Goal: Task Accomplishment & Management: Use online tool/utility

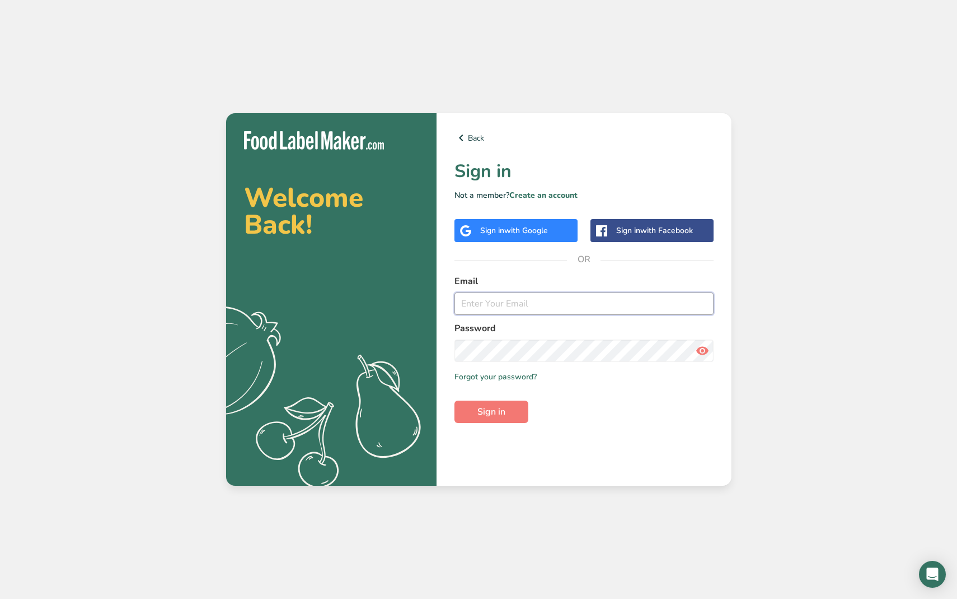
type input "[PERSON_NAME][EMAIL_ADDRESS][DOMAIN_NAME]"
click at [491, 412] on button "Sign in" at bounding box center [492, 411] width 74 height 22
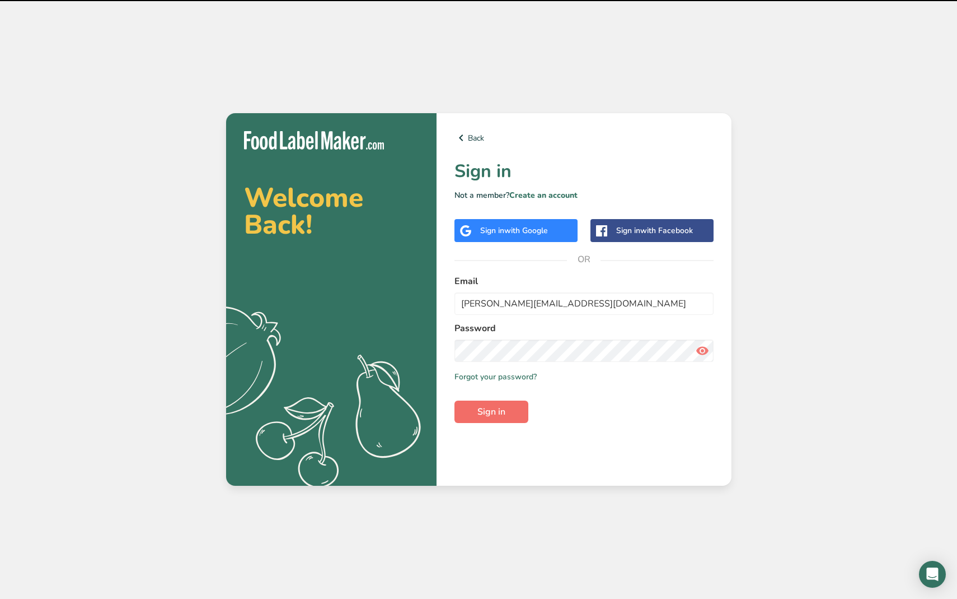
click at [511, 413] on button "Sign in" at bounding box center [492, 411] width 74 height 22
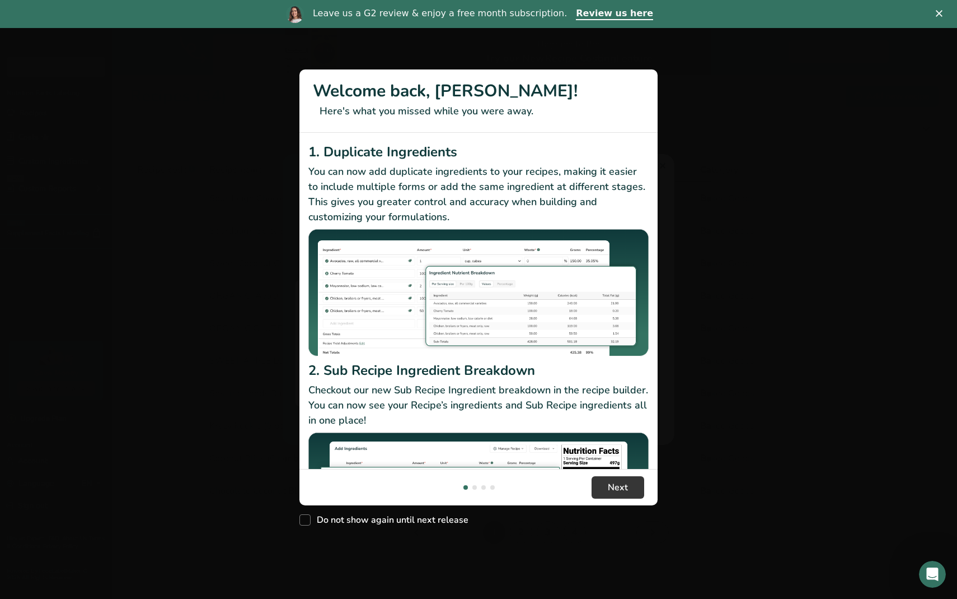
click at [777, 237] on div "New Features" at bounding box center [478, 299] width 957 height 599
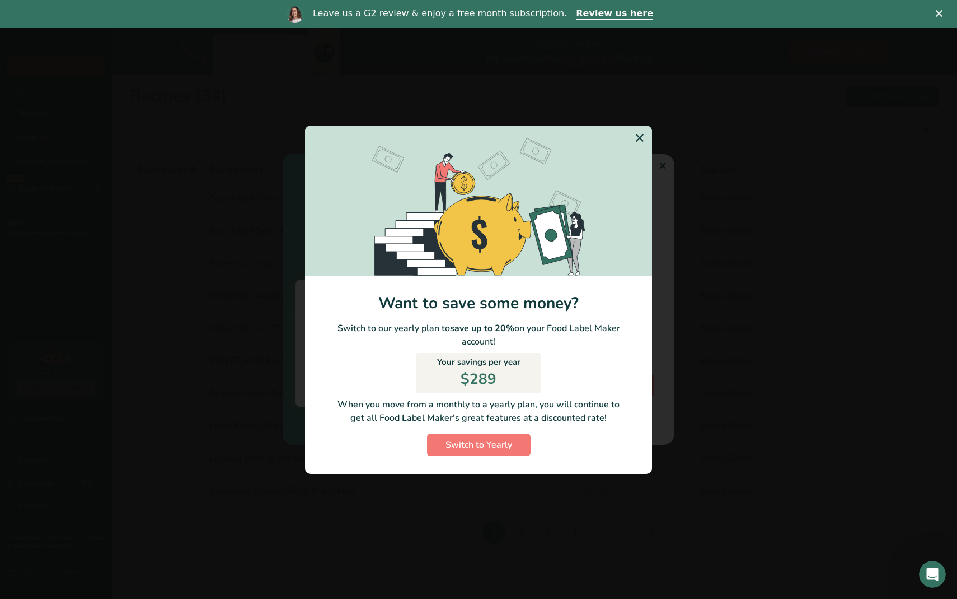
click at [641, 138] on icon "Switch to Yearly Modal" at bounding box center [639, 138] width 13 height 20
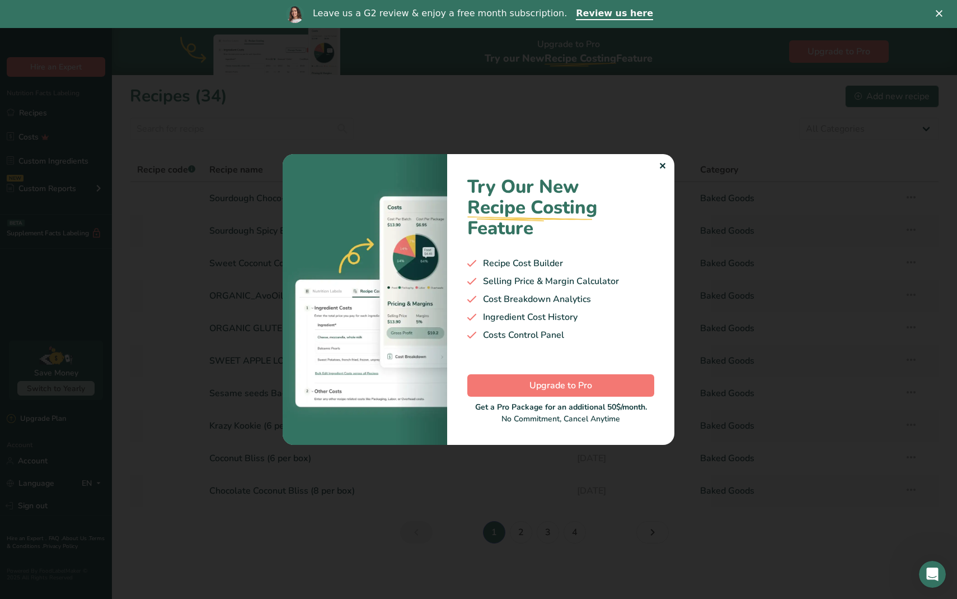
click at [660, 167] on div "✕" at bounding box center [662, 166] width 7 height 13
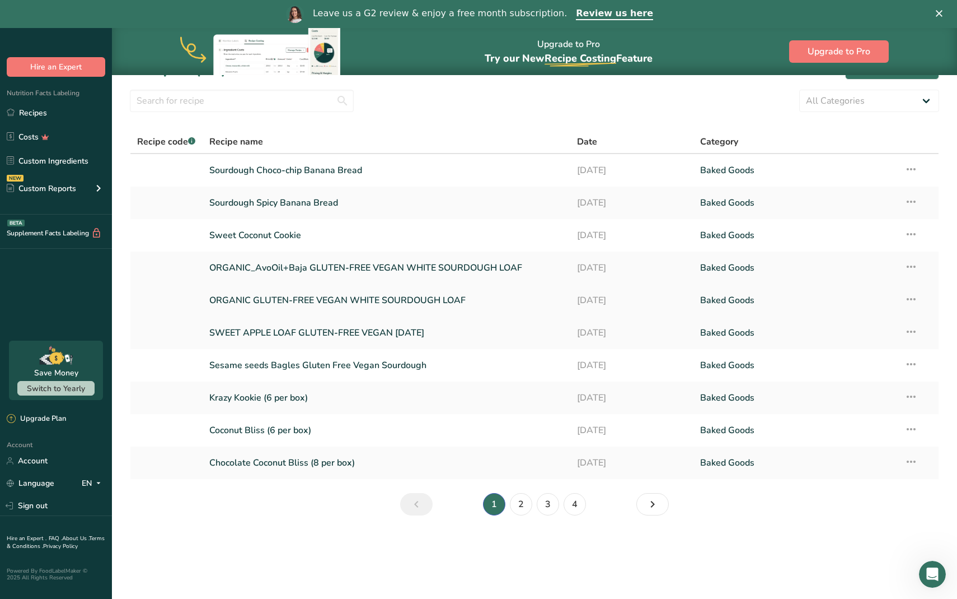
scroll to position [28, 0]
click at [522, 506] on link "2" at bounding box center [521, 504] width 22 height 22
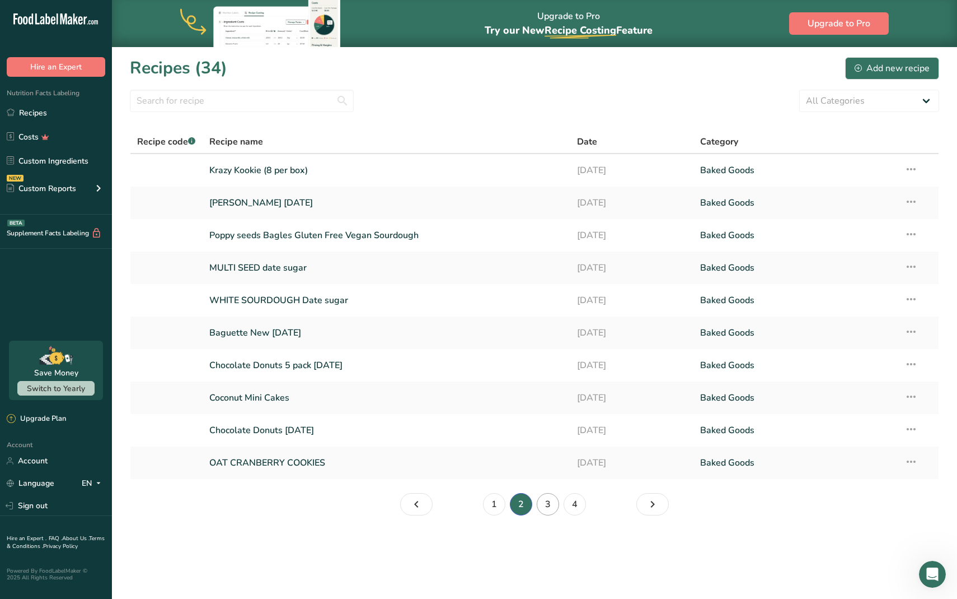
click at [545, 500] on link "3" at bounding box center [548, 504] width 22 height 22
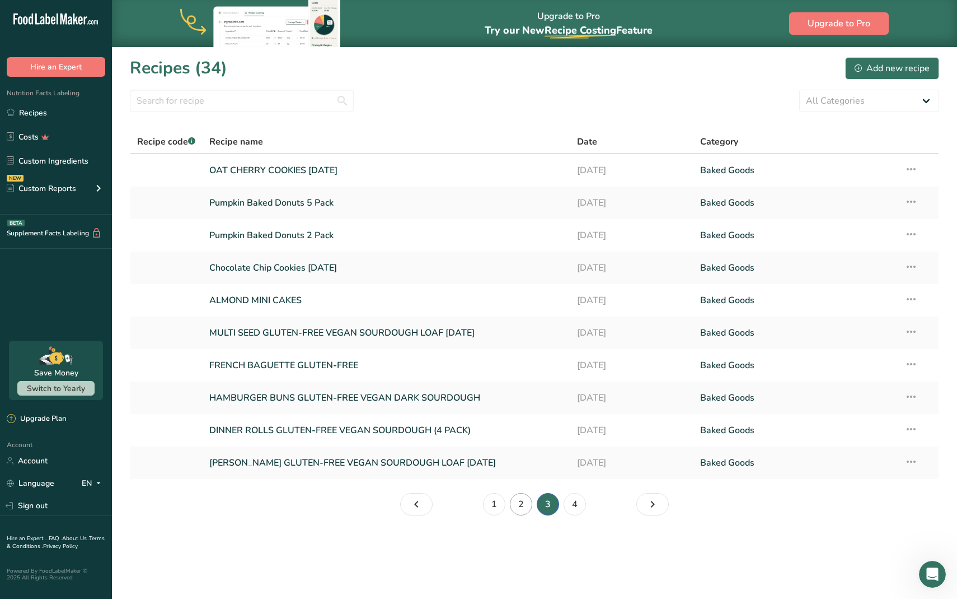
click at [518, 504] on link "2" at bounding box center [521, 504] width 22 height 22
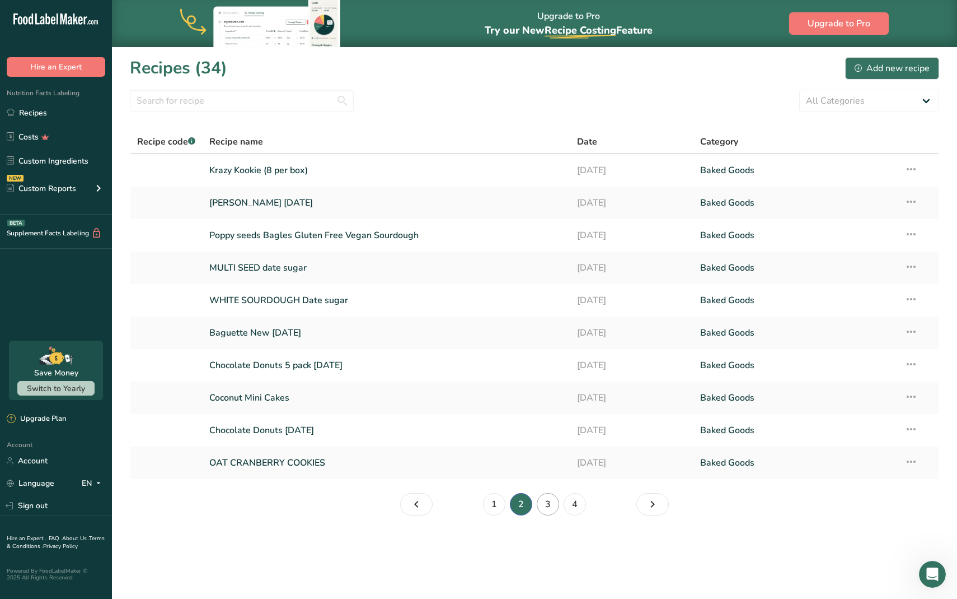
click at [554, 503] on link "3" at bounding box center [548, 504] width 22 height 22
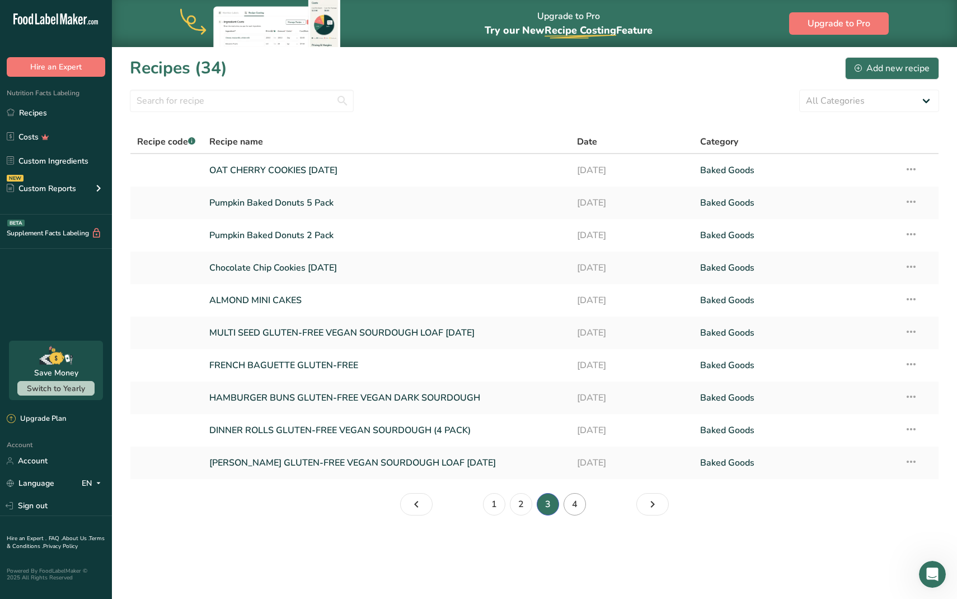
click at [572, 505] on link "4" at bounding box center [575, 504] width 22 height 22
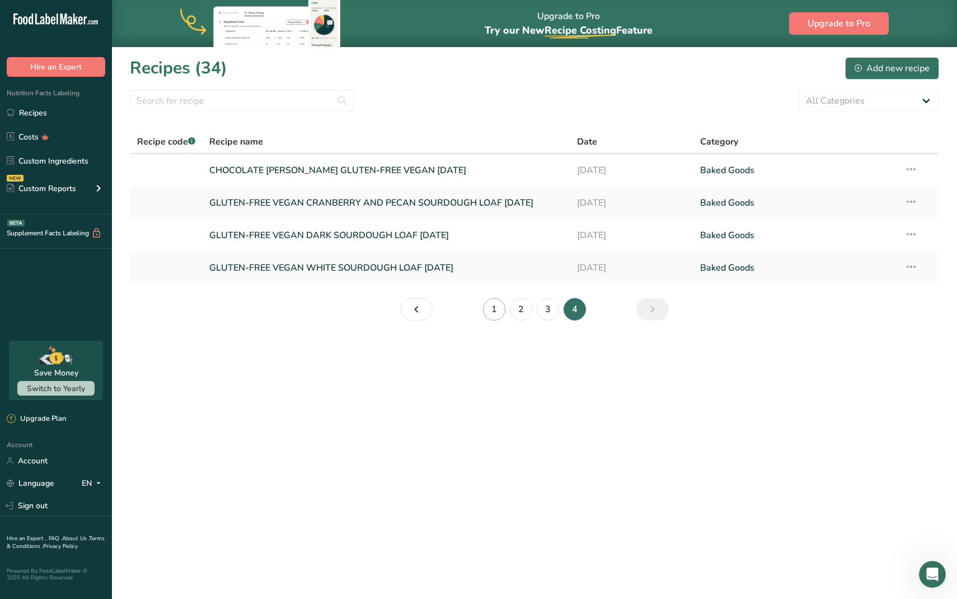
click at [489, 308] on link "1" at bounding box center [494, 309] width 22 height 22
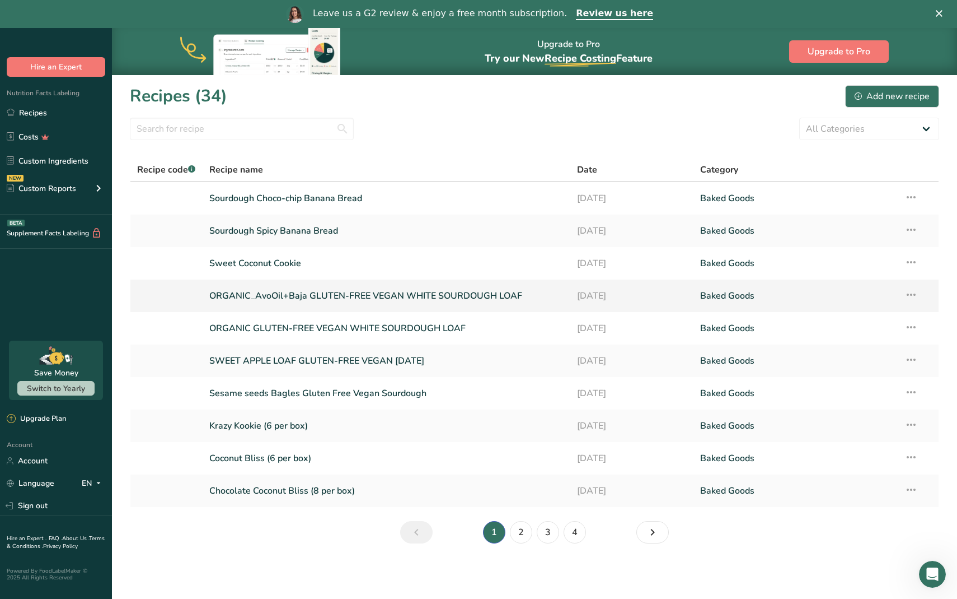
click at [413, 300] on link "ORGANIC_AvoOil+Baja GLUTEN-FREE VEGAN WHITE SOURDOUGH LOAF" at bounding box center [386, 296] width 355 height 24
click at [586, 532] on link "4" at bounding box center [575, 532] width 22 height 22
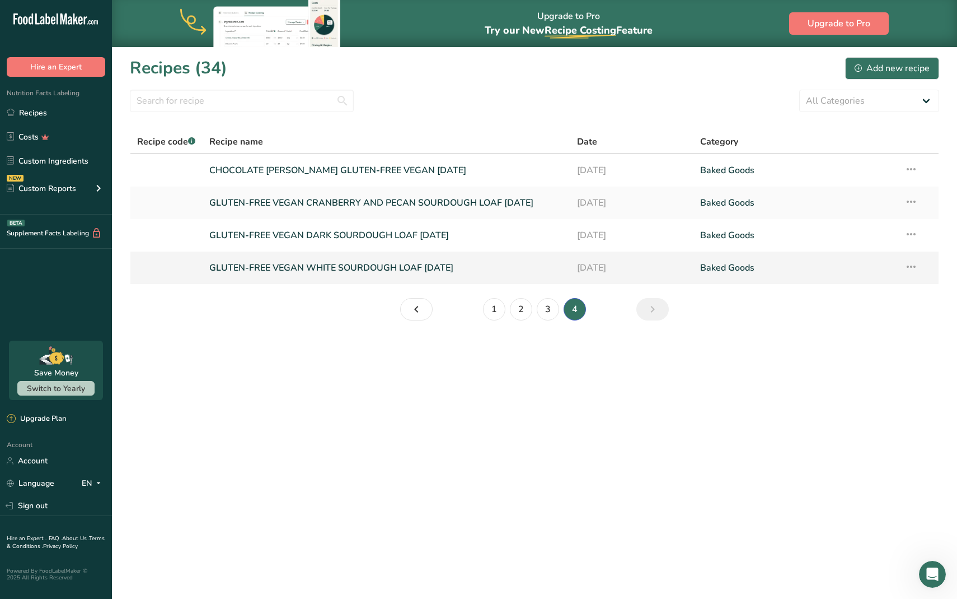
click at [348, 268] on link "GLUTEN-FREE VEGAN WHITE SOURDOUGH LOAF [DATE]" at bounding box center [386, 268] width 355 height 24
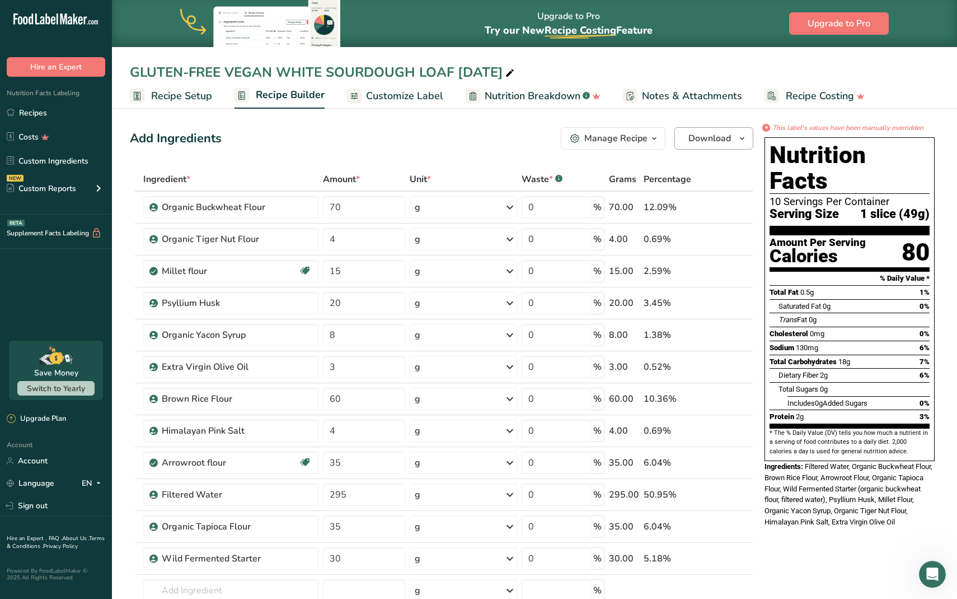
click at [707, 142] on span "Download" at bounding box center [710, 138] width 43 height 13
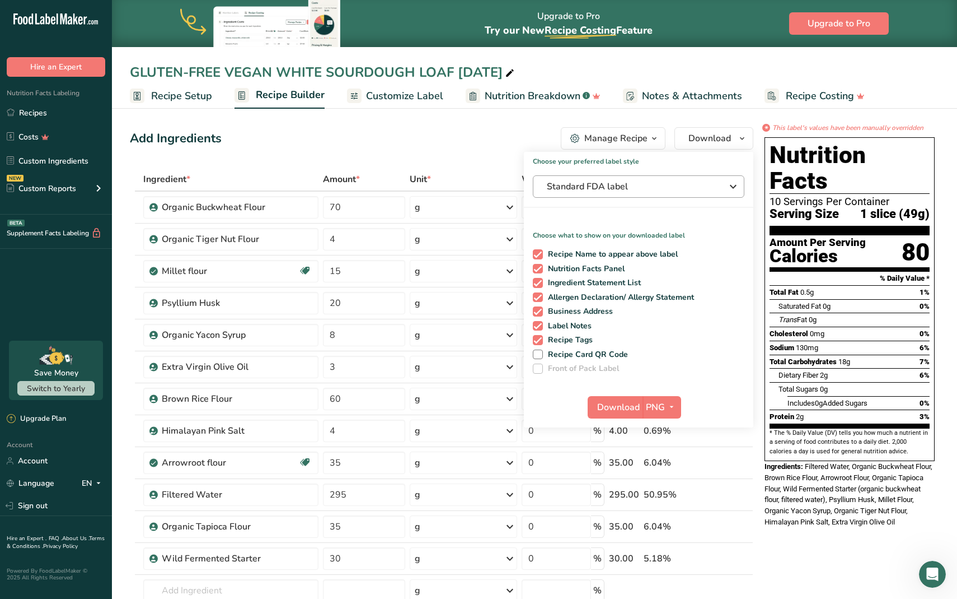
click at [614, 190] on span "Standard FDA label" at bounding box center [631, 186] width 168 height 13
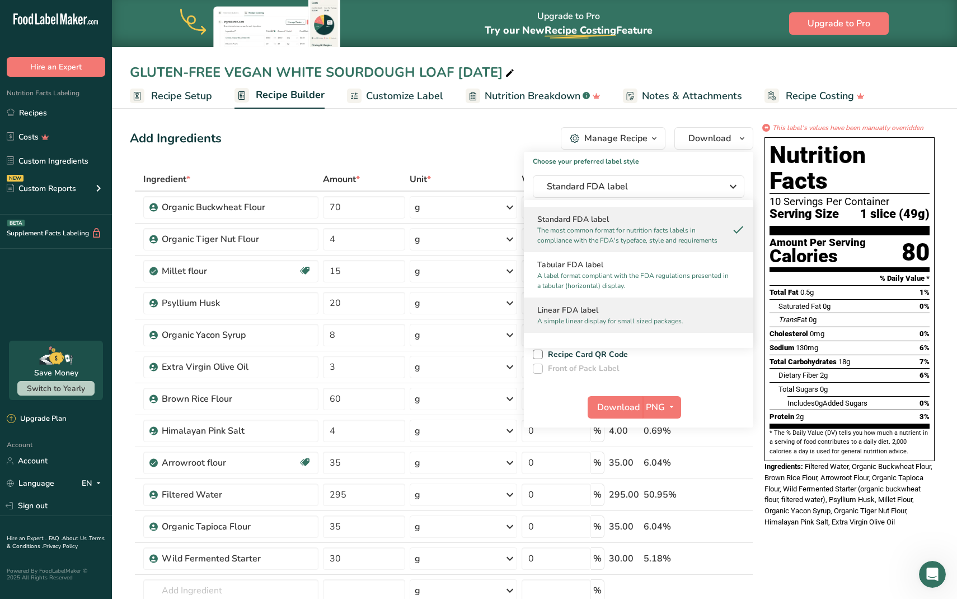
click at [617, 319] on p "A simple linear display for small sized packages." at bounding box center [633, 321] width 193 height 10
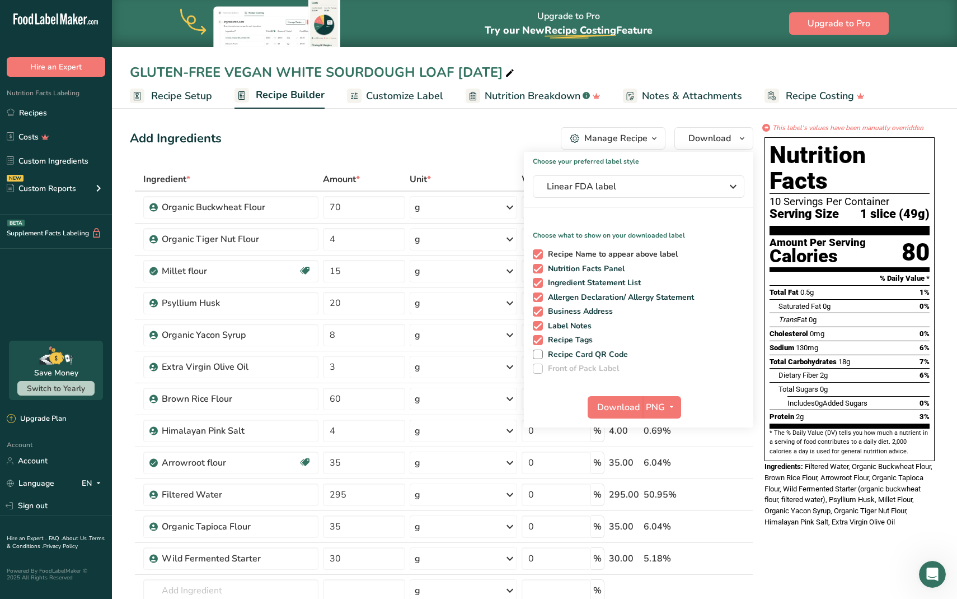
click at [539, 255] on span at bounding box center [538, 254] width 10 height 10
click at [539, 255] on input "Recipe Name to appear above label" at bounding box center [536, 253] width 7 height 7
checkbox input "false"
click at [543, 312] on span "Business Address" at bounding box center [578, 311] width 71 height 10
click at [540, 312] on input "Business Address" at bounding box center [536, 310] width 7 height 7
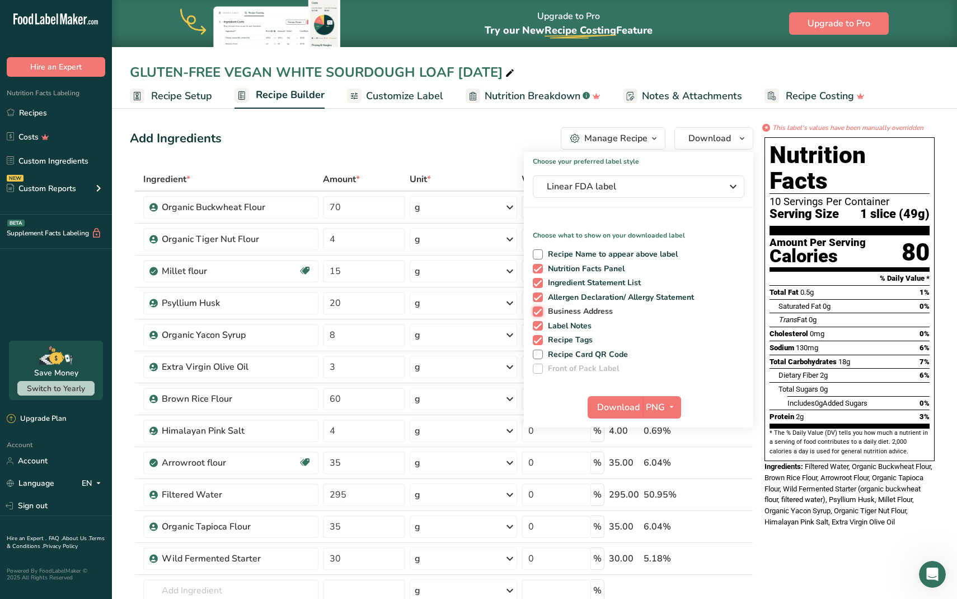
checkbox input "false"
click at [540, 325] on span at bounding box center [538, 326] width 10 height 10
click at [540, 325] on input "Label Notes" at bounding box center [536, 325] width 7 height 7
checkbox input "false"
click at [540, 338] on span at bounding box center [538, 340] width 10 height 10
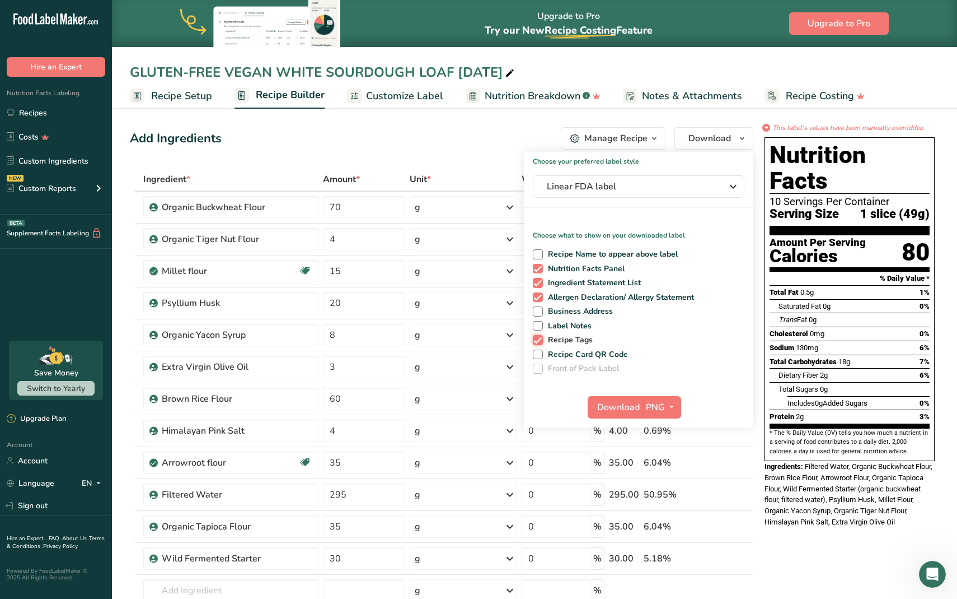
click at [540, 338] on input "Recipe Tags" at bounding box center [536, 339] width 7 height 7
checkbox input "false"
click at [607, 405] on span "Download" at bounding box center [618, 406] width 43 height 13
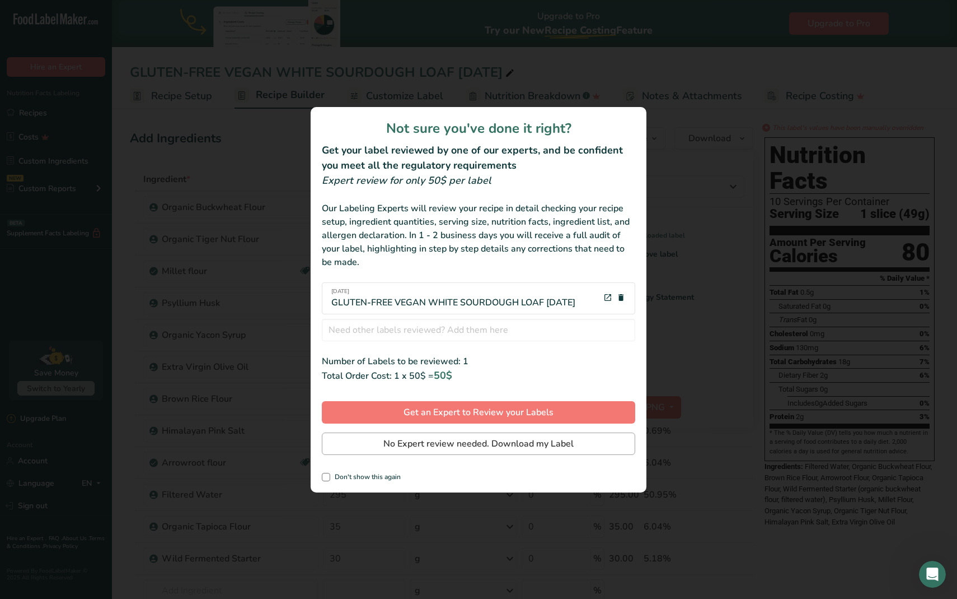
click at [395, 447] on span "No Expert review needed. Download my Label" at bounding box center [479, 443] width 190 height 13
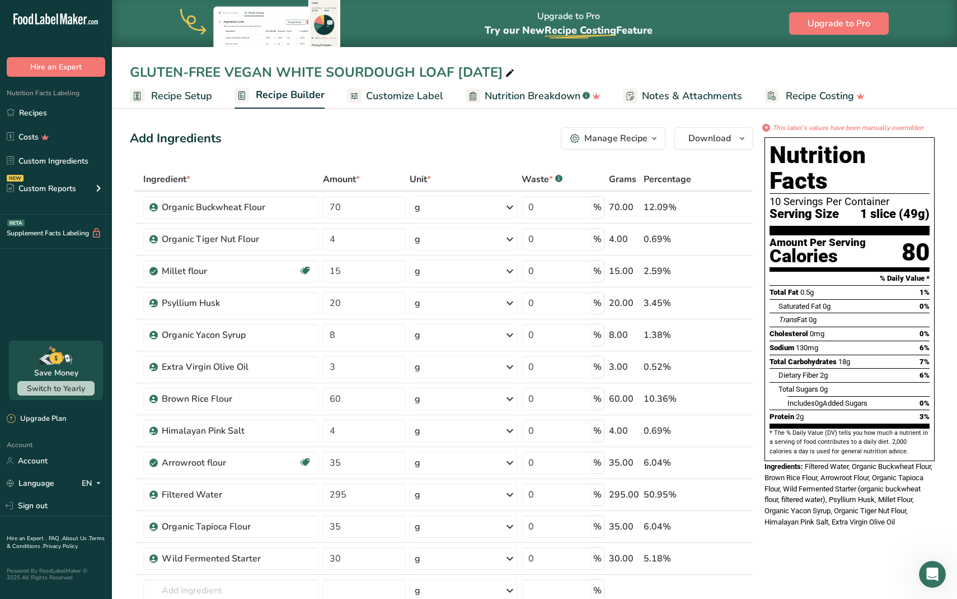
click at [436, 132] on div "Add Ingredients Manage Recipe Delete Recipe Duplicate Recipe Scale Recipe Save …" at bounding box center [442, 138] width 624 height 22
click at [30, 115] on link "Recipes" at bounding box center [56, 112] width 112 height 21
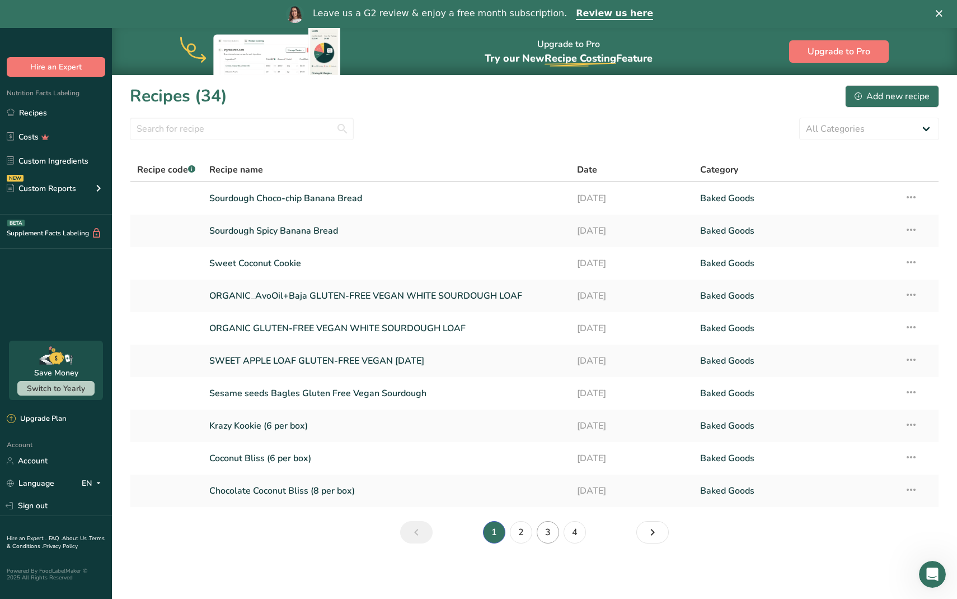
click at [550, 536] on link "3" at bounding box center [548, 532] width 22 height 22
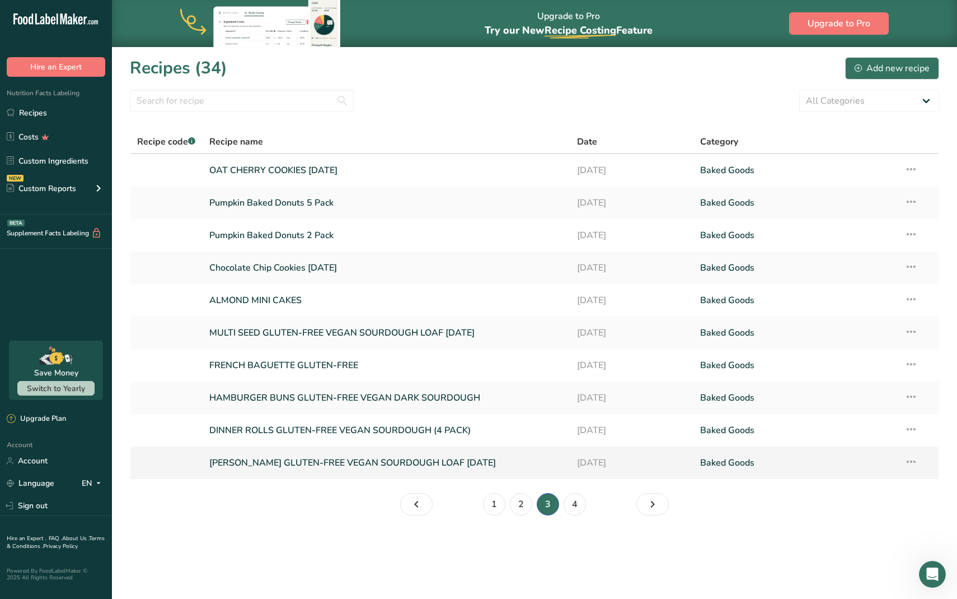
click at [303, 458] on link "[PERSON_NAME] GLUTEN-FREE VEGAN SOURDOUGH LOAF [DATE]" at bounding box center [386, 463] width 355 height 24
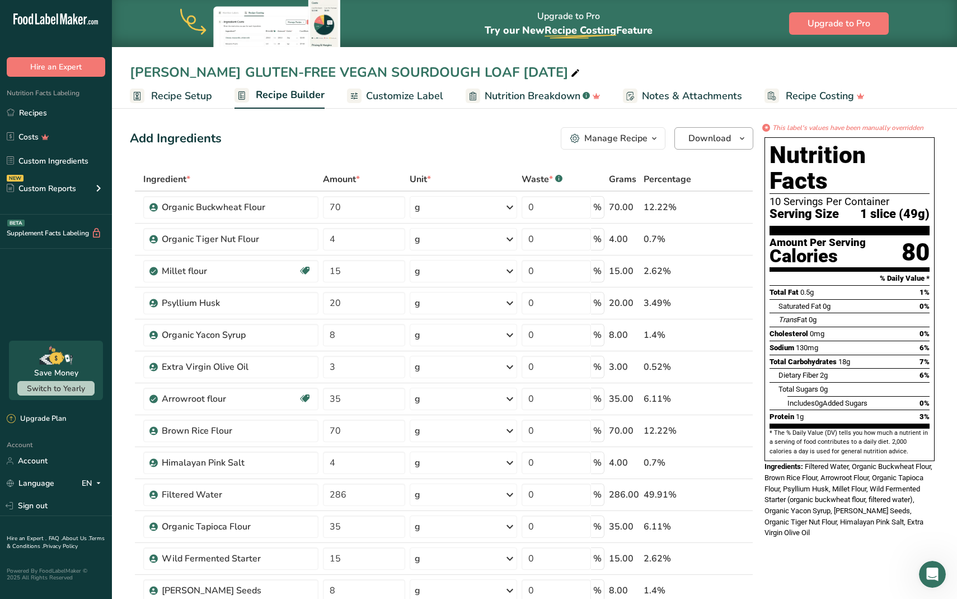
click at [695, 134] on span "Download" at bounding box center [710, 138] width 43 height 13
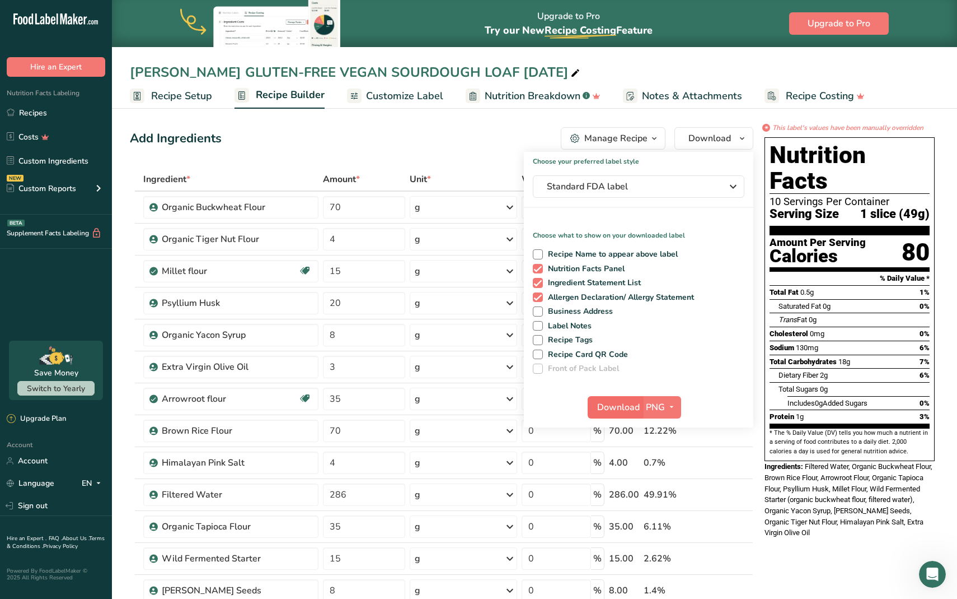
click at [613, 408] on span "Download" at bounding box center [618, 406] width 43 height 13
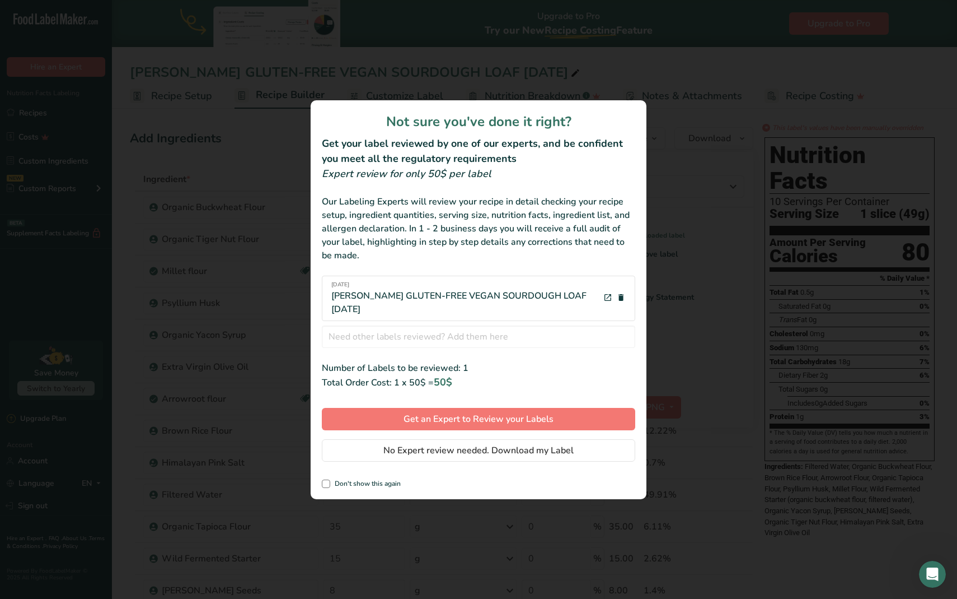
click at [428, 462] on div "Not sure you've done it right? Get your label reviewed by one of our experts, a…" at bounding box center [479, 299] width 336 height 399
click at [436, 451] on span "No Expert review needed. Download my Label" at bounding box center [479, 449] width 190 height 13
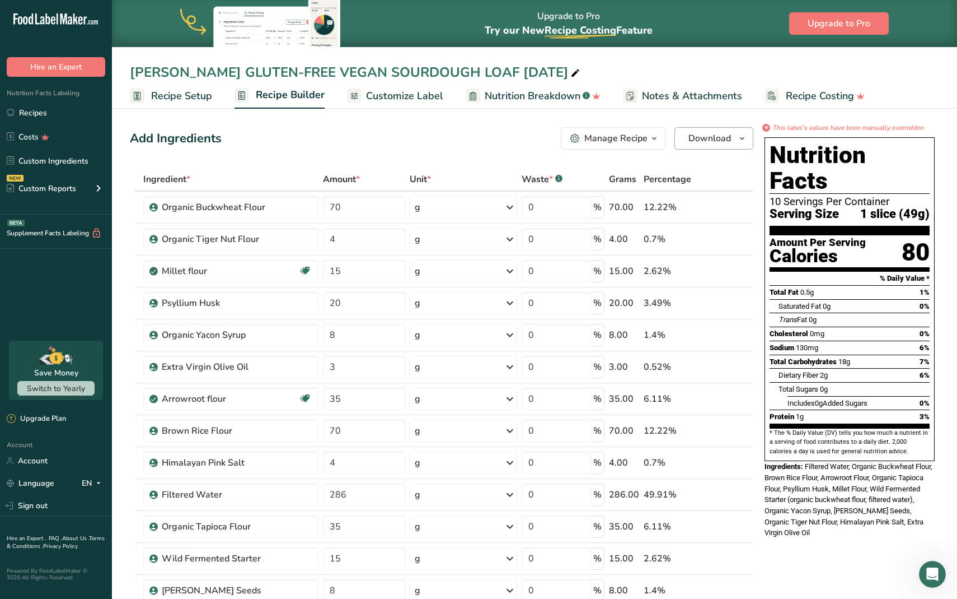
click at [739, 141] on icon "button" at bounding box center [742, 139] width 9 height 14
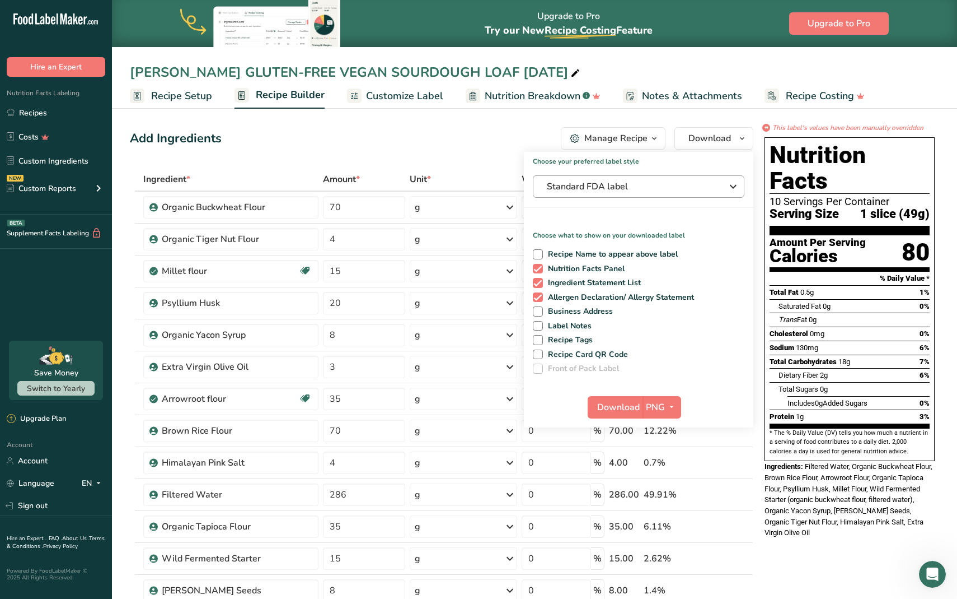
click at [696, 181] on span "Standard FDA label" at bounding box center [631, 186] width 168 height 13
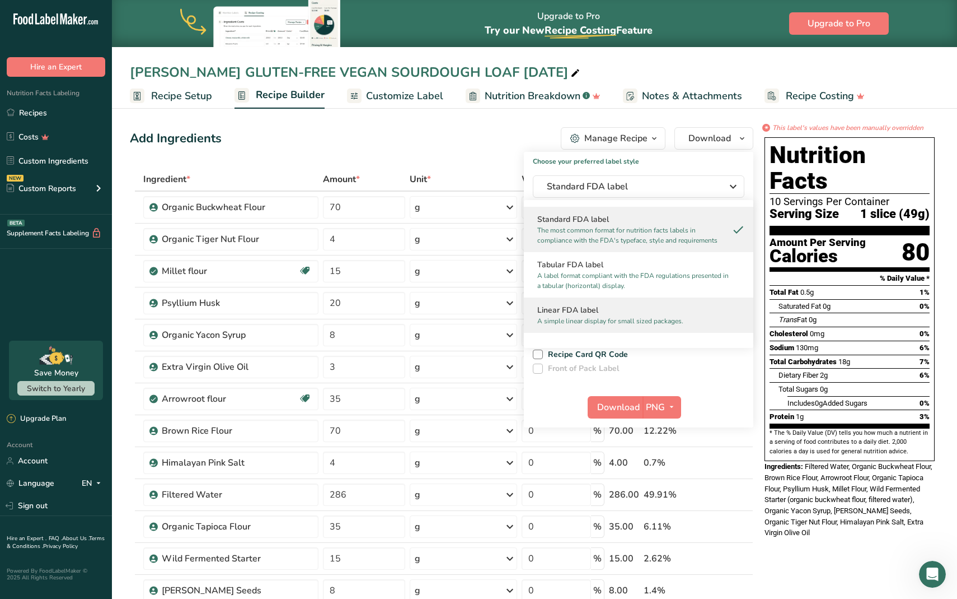
click at [667, 310] on h2 "Linear FDA label" at bounding box center [638, 310] width 203 height 12
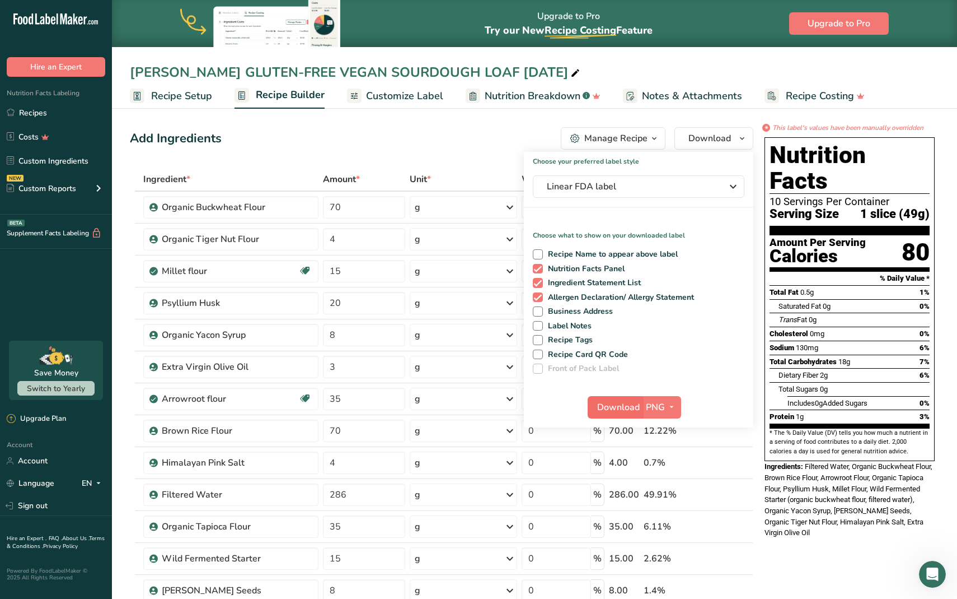
click at [629, 412] on span "Download" at bounding box center [618, 406] width 43 height 13
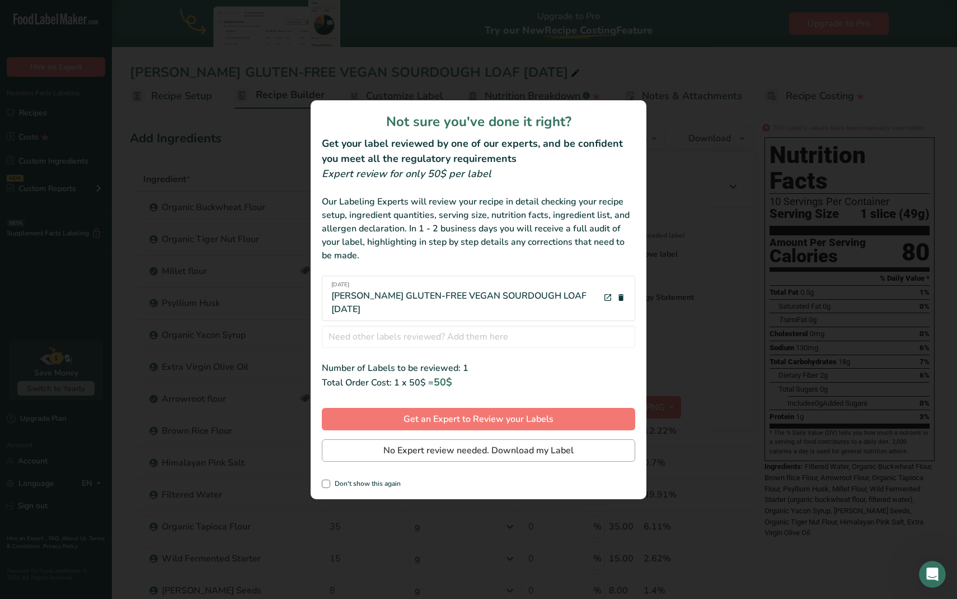
click at [420, 448] on span "No Expert review needed. Download my Label" at bounding box center [479, 449] width 190 height 13
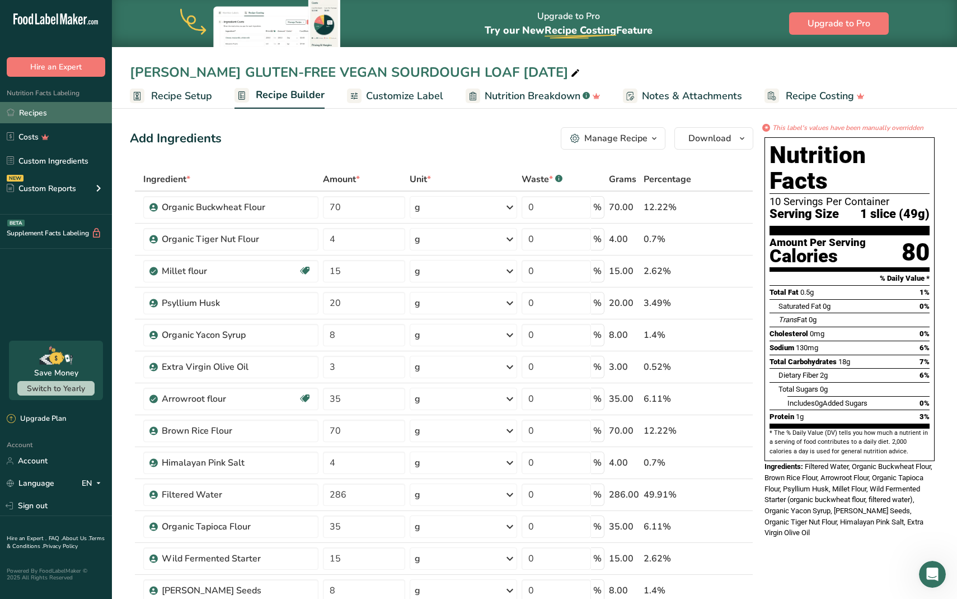
click at [62, 112] on link "Recipes" at bounding box center [56, 112] width 112 height 21
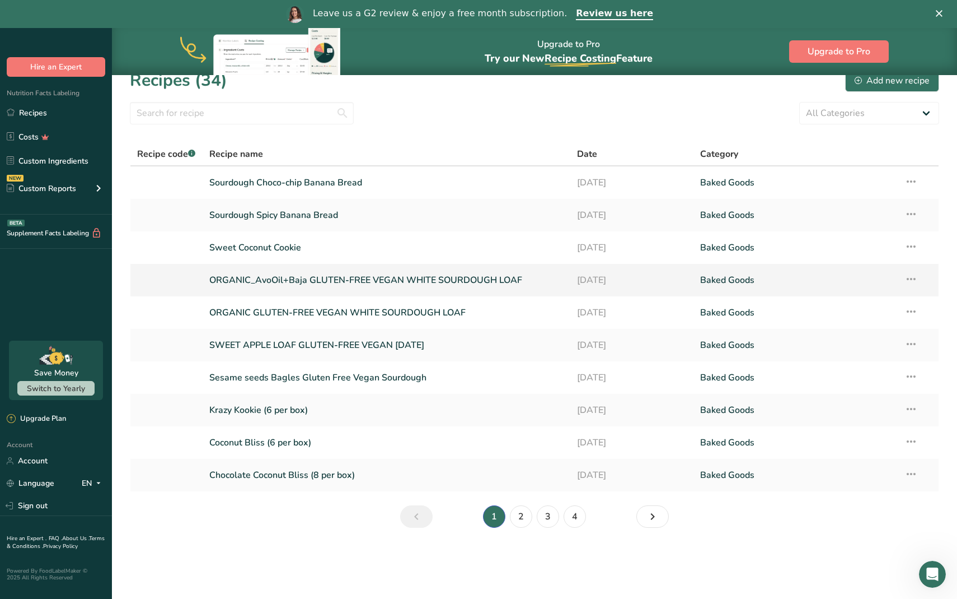
scroll to position [18, 0]
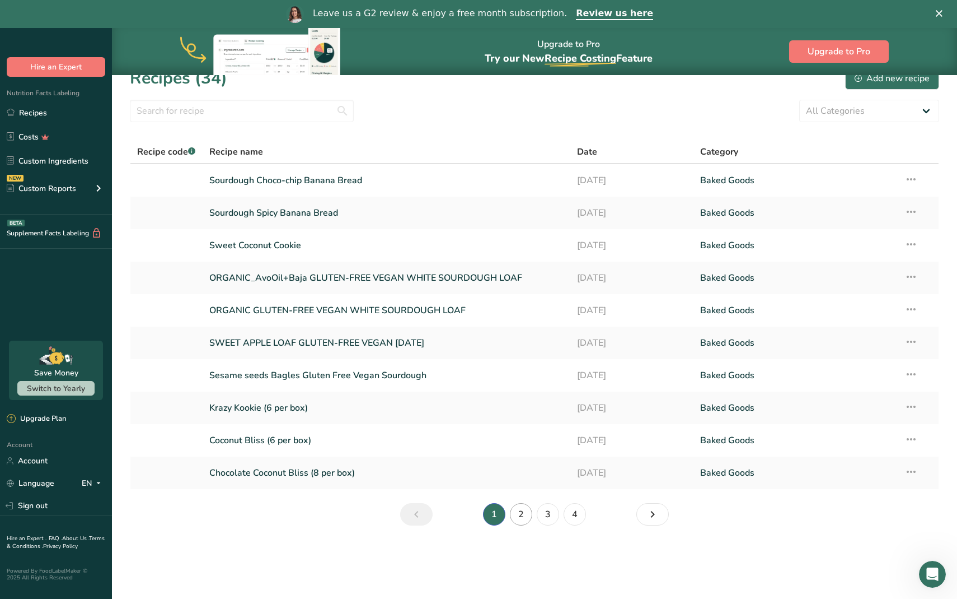
click at [520, 513] on link "2" at bounding box center [521, 514] width 22 height 22
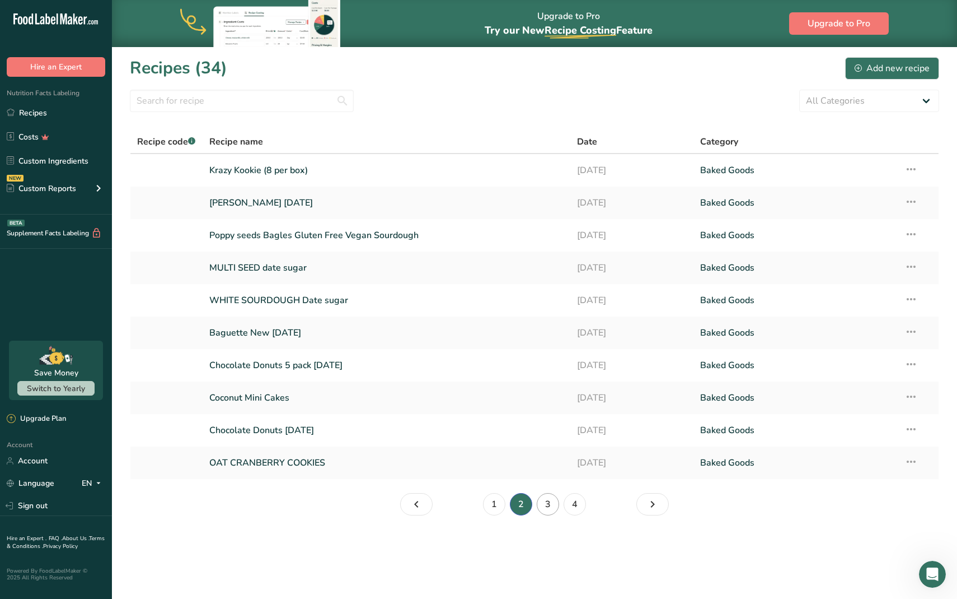
click at [550, 504] on link "3" at bounding box center [548, 504] width 22 height 22
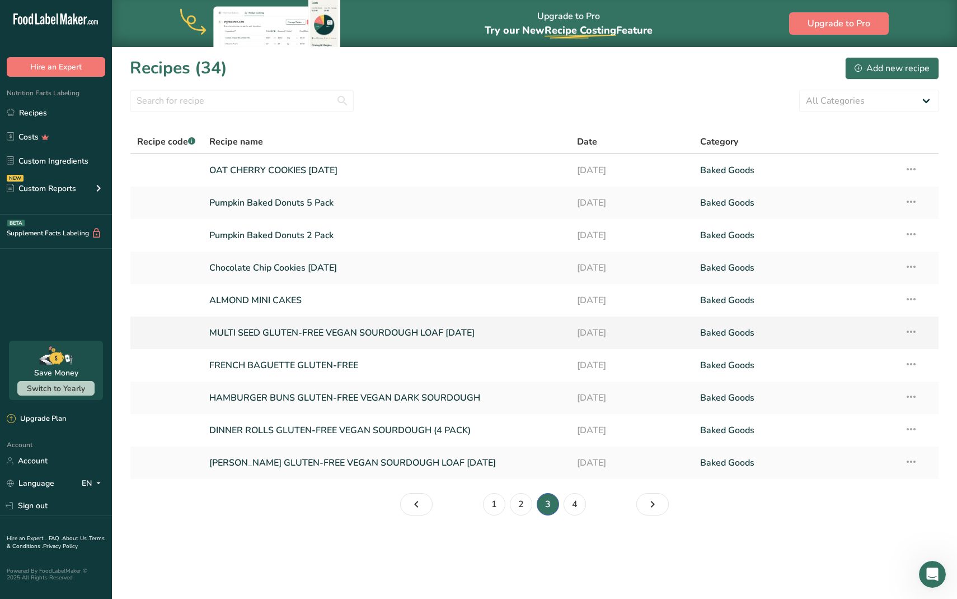
click at [377, 337] on link "MULTI SEED GLUTEN-FREE VEGAN SOURDOUGH LOAF [DATE]" at bounding box center [386, 333] width 355 height 24
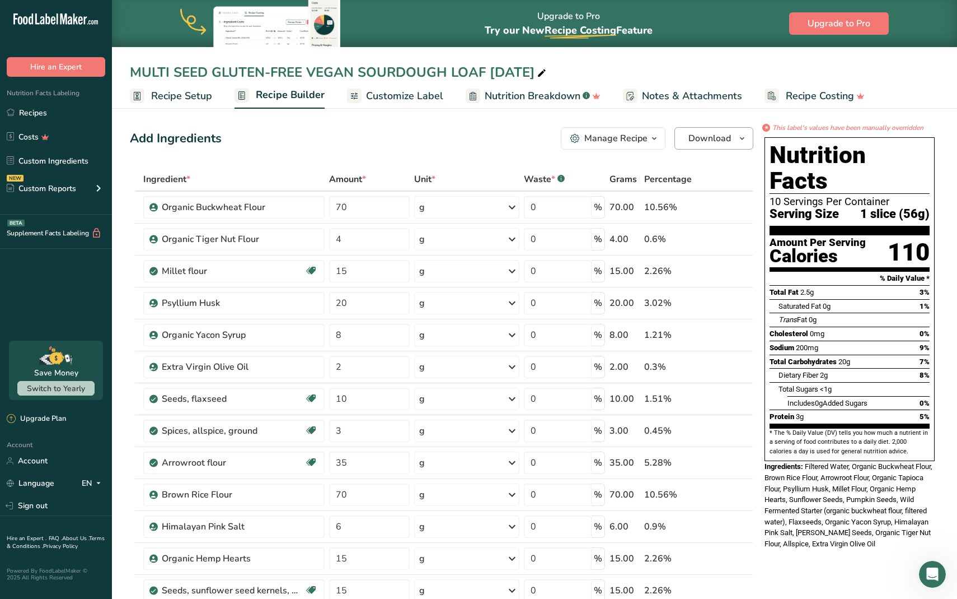
click at [717, 140] on span "Download" at bounding box center [710, 138] width 43 height 13
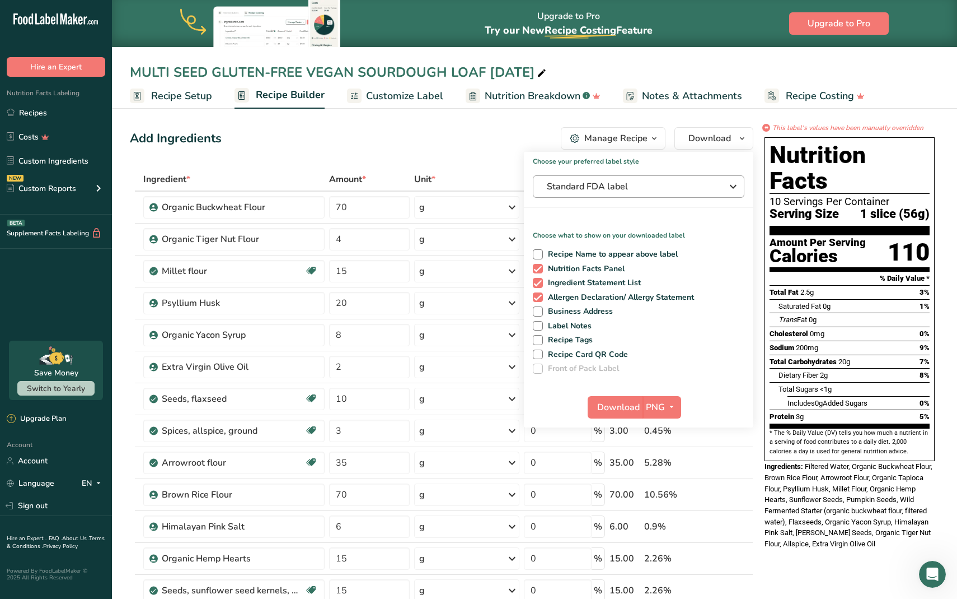
click at [635, 186] on span "Standard FDA label" at bounding box center [631, 186] width 168 height 13
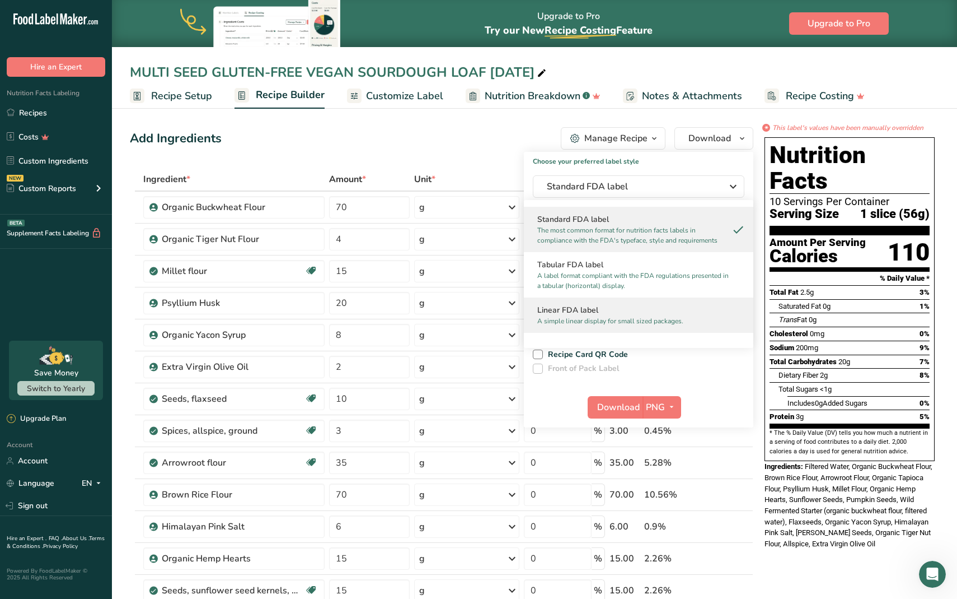
click at [610, 315] on h2 "Linear FDA label" at bounding box center [638, 310] width 203 height 12
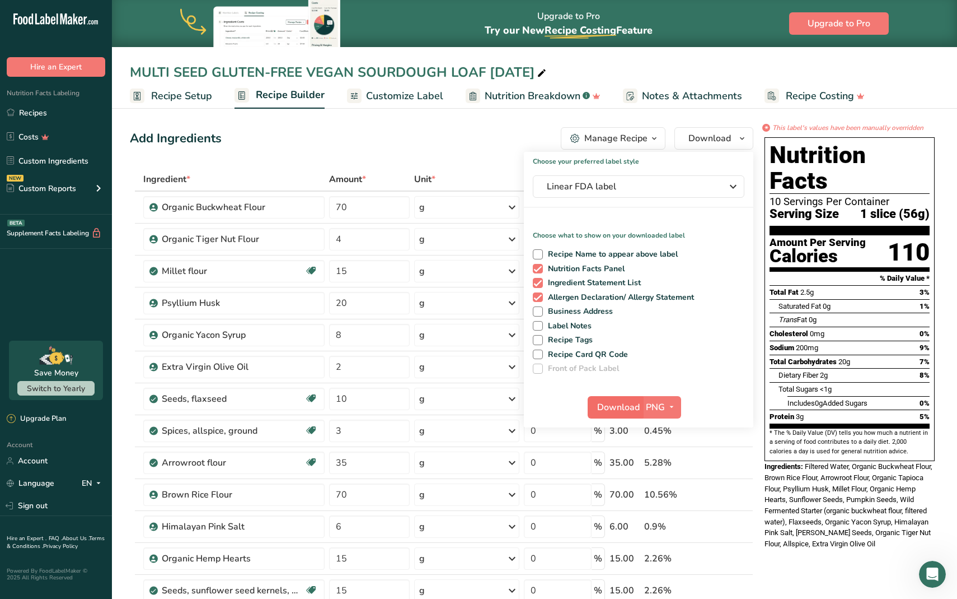
click at [633, 406] on span "Download" at bounding box center [618, 406] width 43 height 13
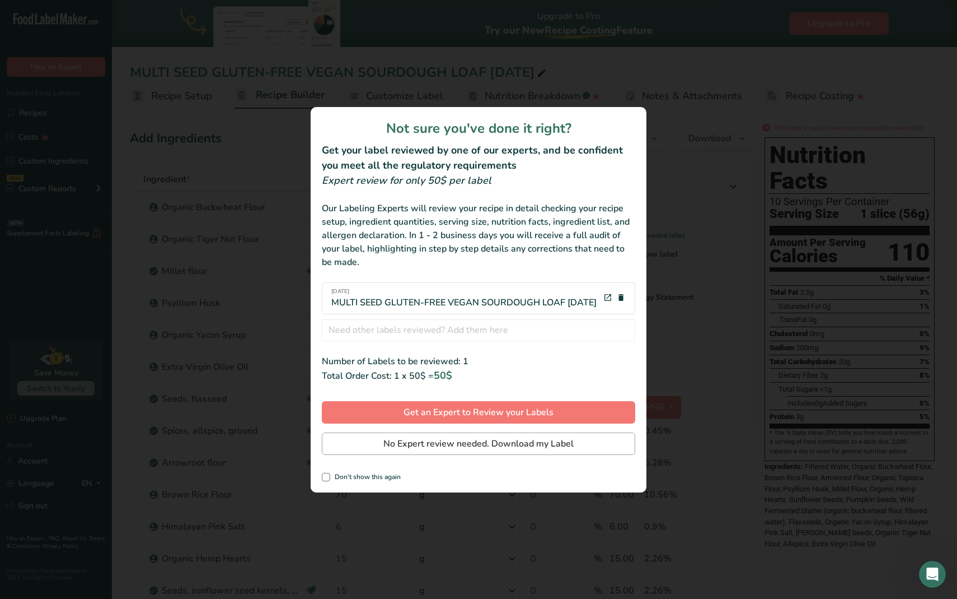
click at [406, 450] on span "No Expert review needed. Download my Label" at bounding box center [479, 443] width 190 height 13
